Goal: Transaction & Acquisition: Purchase product/service

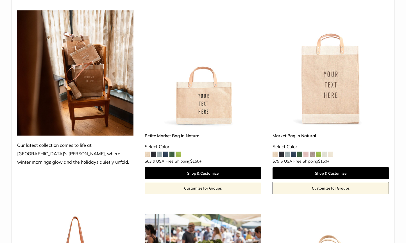
scroll to position [92, 0]
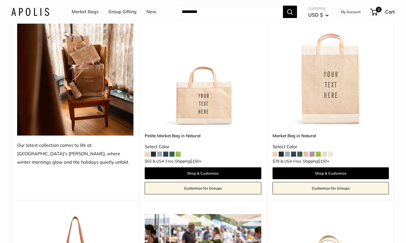
click at [218, 189] on link "Customize for Groups" at bounding box center [203, 188] width 116 height 12
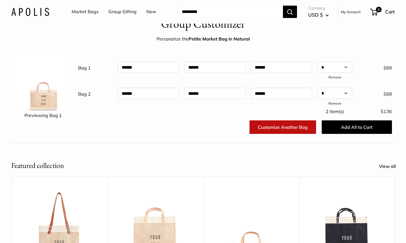
scroll to position [26, 0]
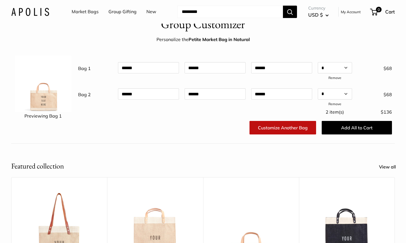
click at [288, 128] on link "Customize Another Bag" at bounding box center [283, 128] width 67 height 14
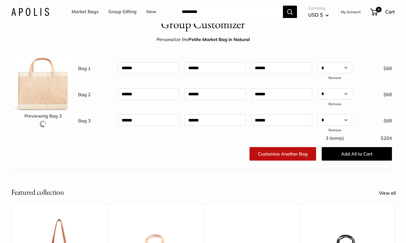
click at [288, 128] on div at bounding box center [282, 123] width 67 height 22
click at [273, 152] on link "Customize Another Bag" at bounding box center [283, 154] width 67 height 14
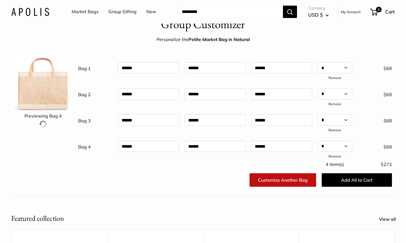
click at [273, 152] on div at bounding box center [282, 149] width 67 height 22
click at [273, 170] on div at bounding box center [282, 164] width 67 height 13
click at [274, 180] on link "Customize Another Bag" at bounding box center [283, 180] width 67 height 14
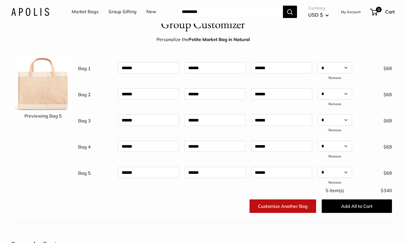
click at [279, 210] on link "Customize Another Bag" at bounding box center [283, 206] width 67 height 14
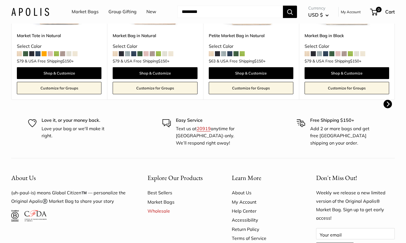
scroll to position [408, 0]
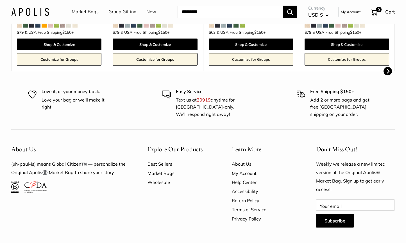
click at [158, 184] on link "Wholesale" at bounding box center [180, 182] width 65 height 9
